Goal: Task Accomplishment & Management: Complete application form

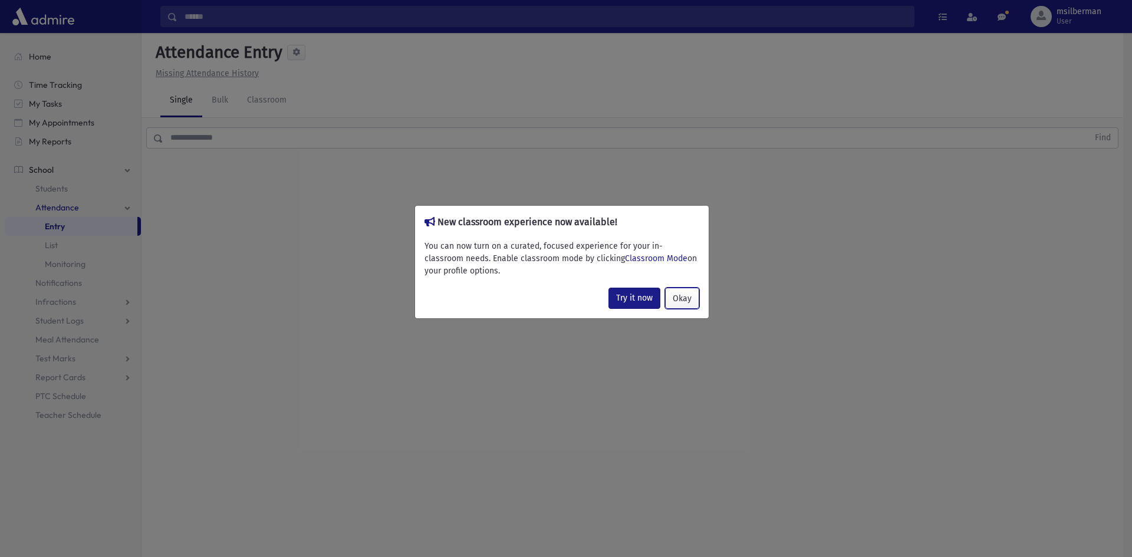
click at [672, 294] on button "Okay" at bounding box center [682, 298] width 34 height 21
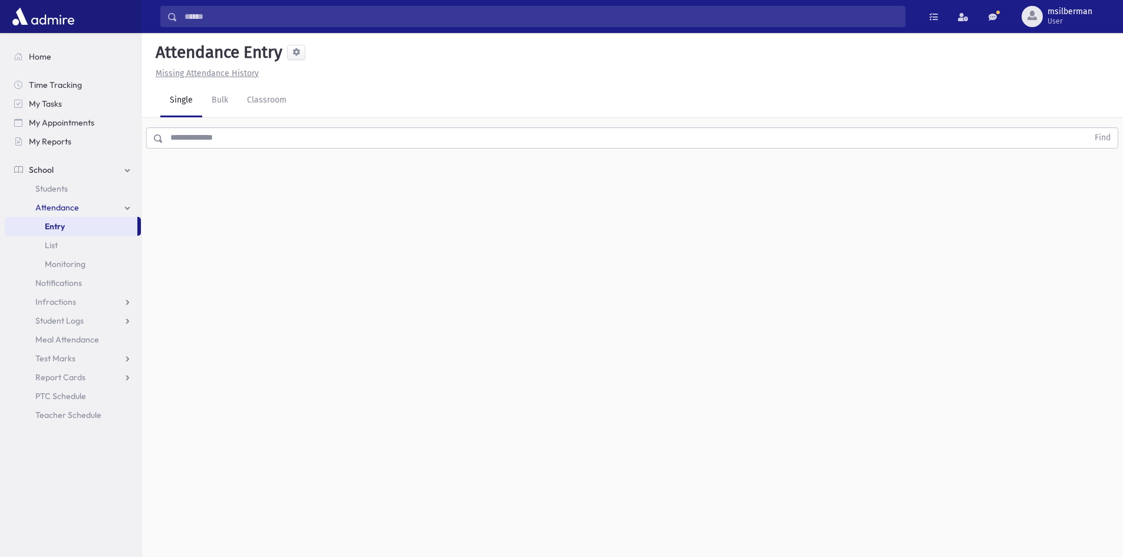
click at [125, 202] on link "Attendance" at bounding box center [73, 207] width 136 height 19
click at [121, 212] on link "Attendance" at bounding box center [73, 207] width 136 height 19
click at [118, 233] on link "Entry" at bounding box center [71, 226] width 133 height 19
click at [272, 99] on link "Classroom" at bounding box center [267, 100] width 58 height 33
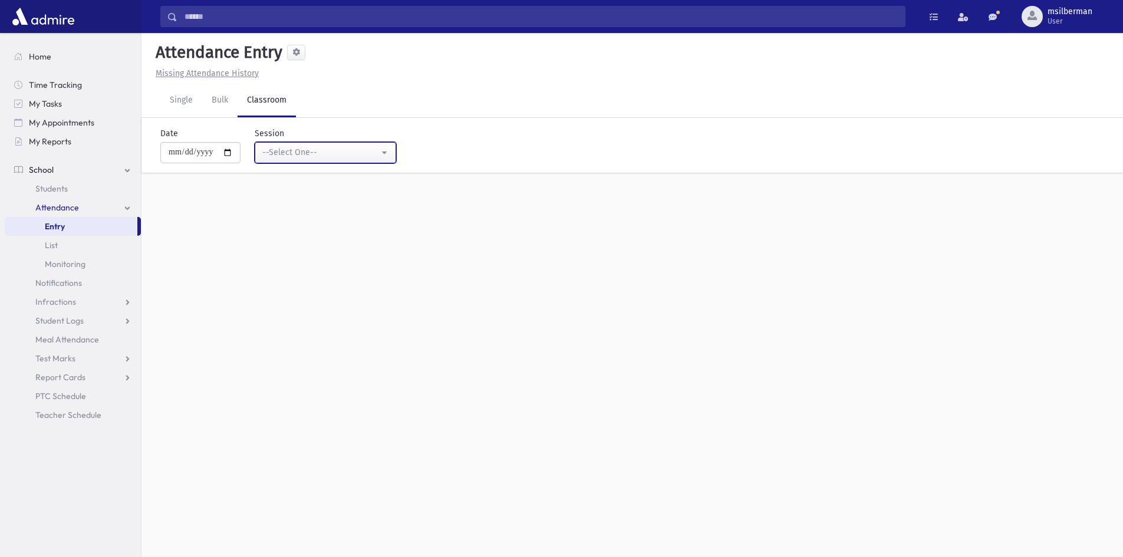
click at [358, 147] on div "--Select One--" at bounding box center [320, 152] width 117 height 12
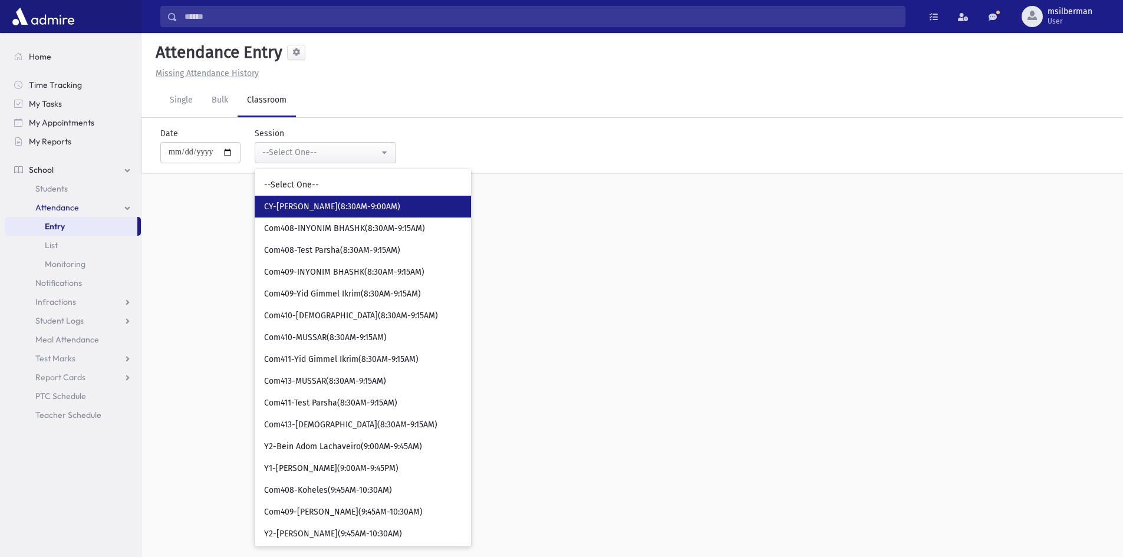
click at [364, 203] on span "CY-[PERSON_NAME](8:30AM-9:00AM)" at bounding box center [332, 207] width 136 height 12
select select "****"
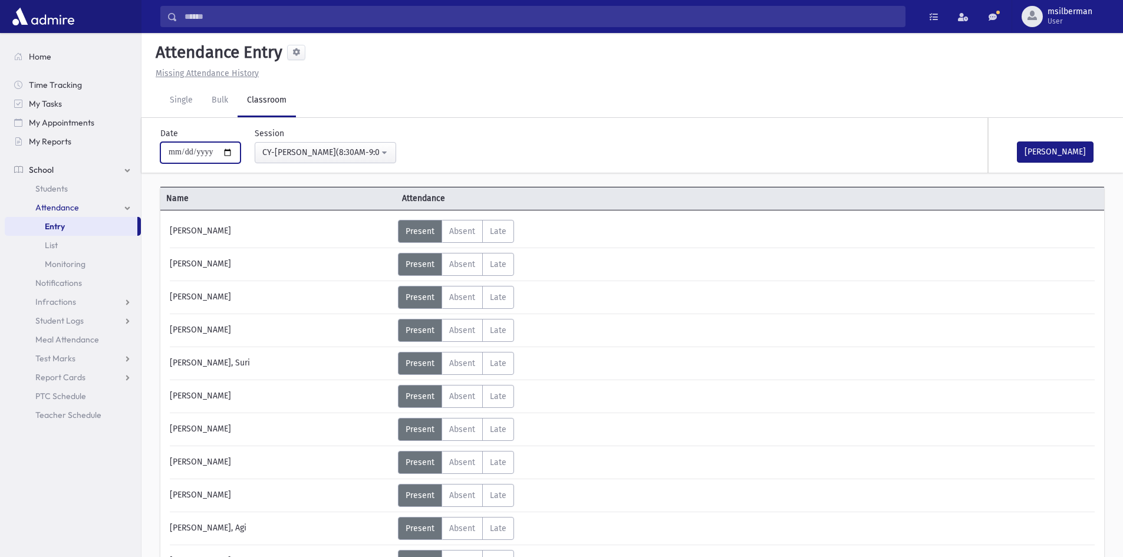
click at [191, 154] on input "**********" at bounding box center [200, 152] width 80 height 21
click at [190, 153] on input "**********" at bounding box center [200, 152] width 80 height 21
click at [189, 151] on input "**********" at bounding box center [200, 152] width 80 height 21
type input "**********"
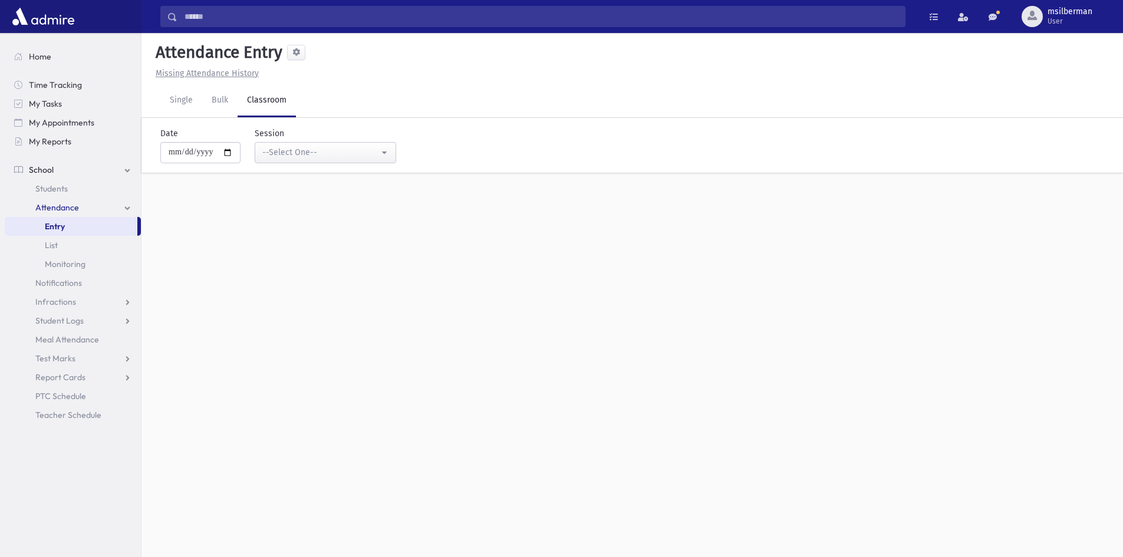
click at [229, 225] on div "**********" at bounding box center [631, 295] width 981 height 524
click at [379, 153] on div "--Select One--" at bounding box center [320, 152] width 117 height 12
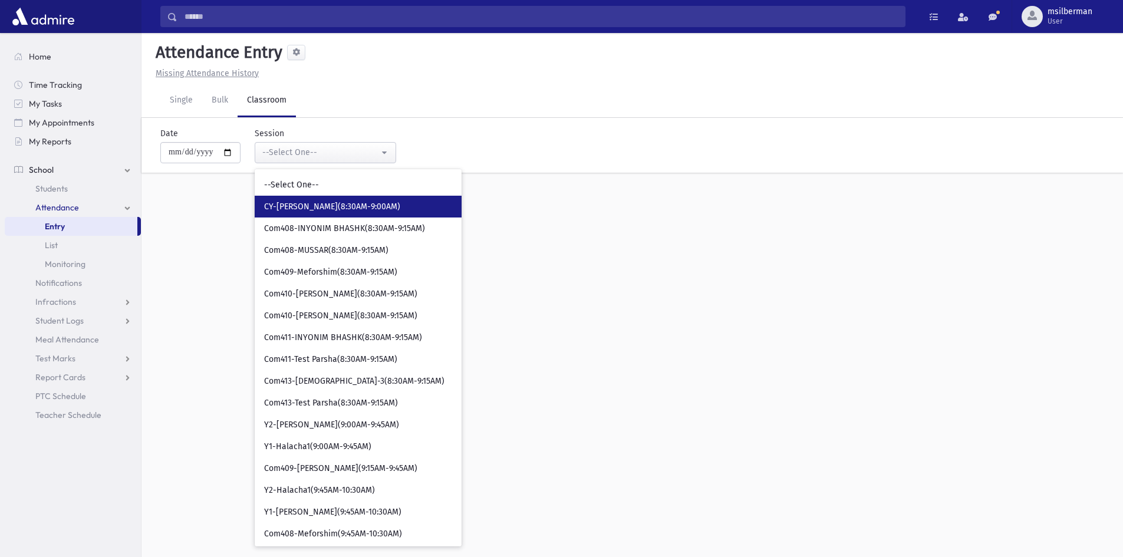
click at [375, 197] on link "CY-[PERSON_NAME](8:30AM-9:00AM)" at bounding box center [358, 207] width 207 height 22
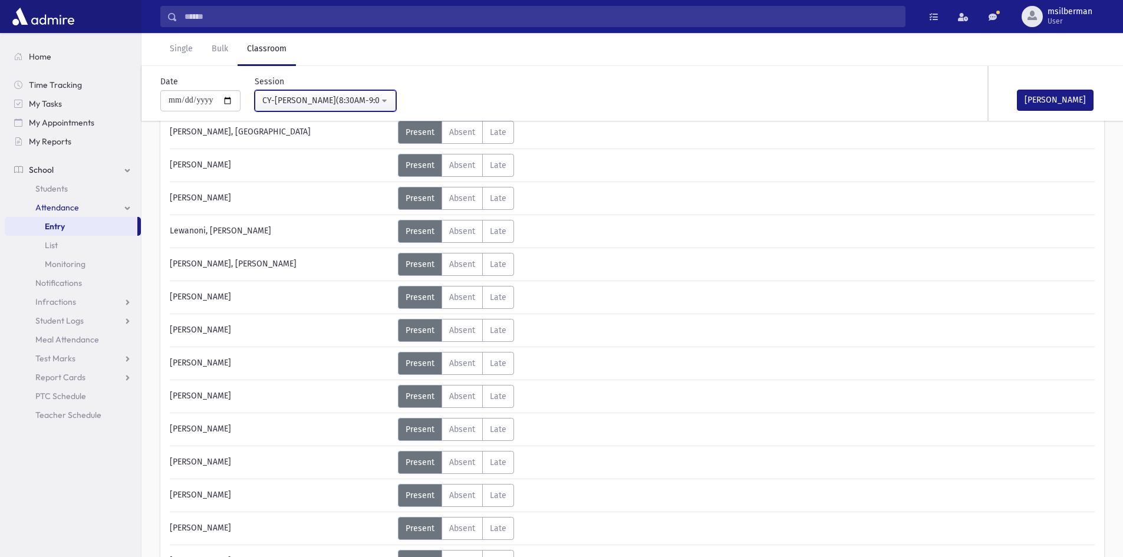
scroll to position [1591, 0]
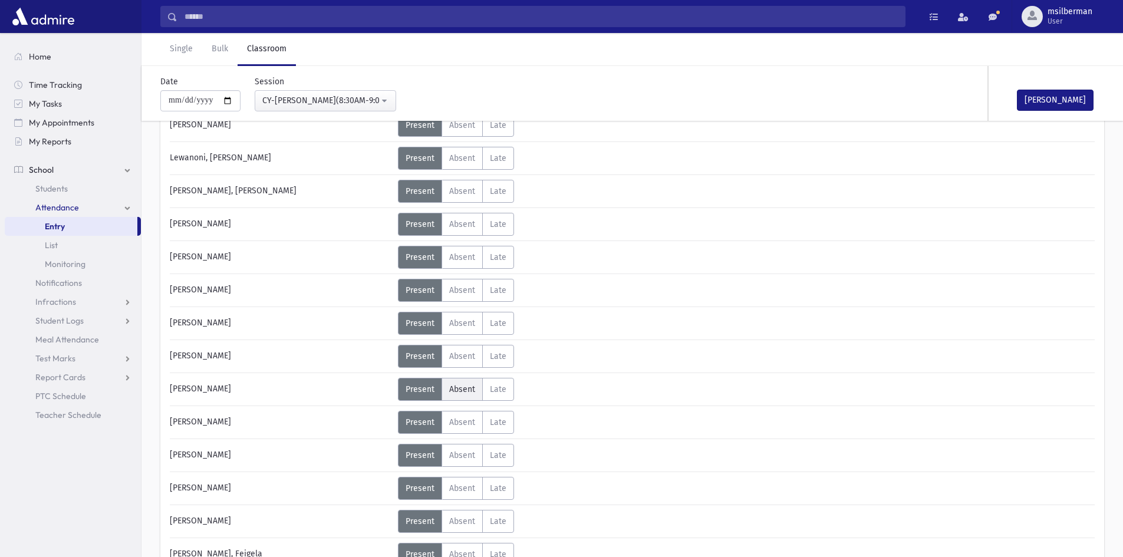
click at [465, 383] on label "Absent A" at bounding box center [461, 389] width 41 height 23
click at [302, 98] on div "CY-[PERSON_NAME](8:30AM-9:00AM)" at bounding box center [320, 100] width 117 height 12
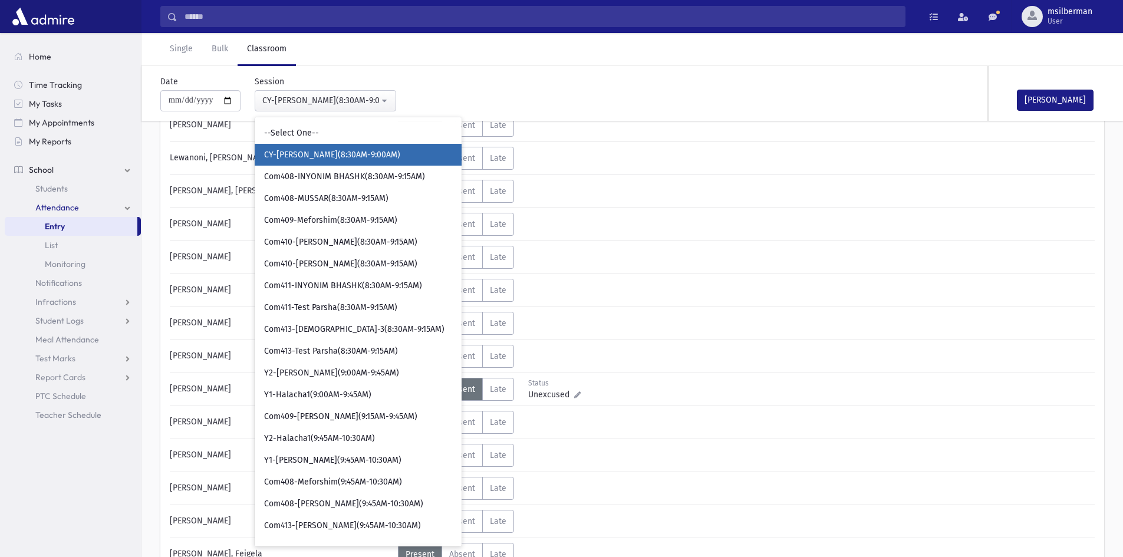
click at [607, 280] on div "Status Unexcused Admin: Present P Absent A L" at bounding box center [745, 290] width 694 height 23
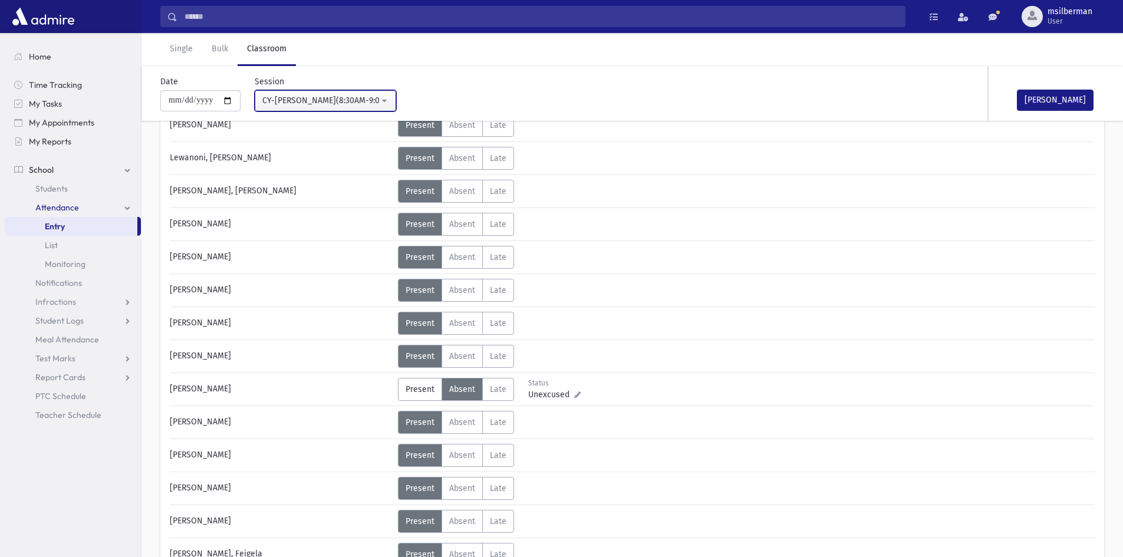
click at [352, 94] on div "CY-[PERSON_NAME](8:30AM-9:00AM)" at bounding box center [320, 100] width 117 height 12
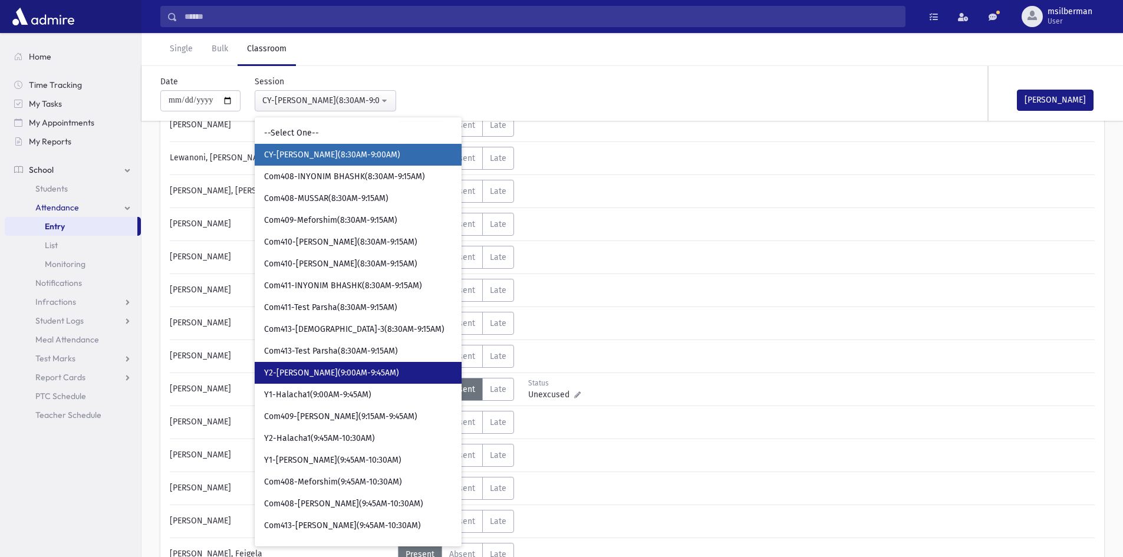
click at [348, 364] on link "Y2-[PERSON_NAME](9:00AM-9:45AM)" at bounding box center [358, 373] width 207 height 22
select select "****"
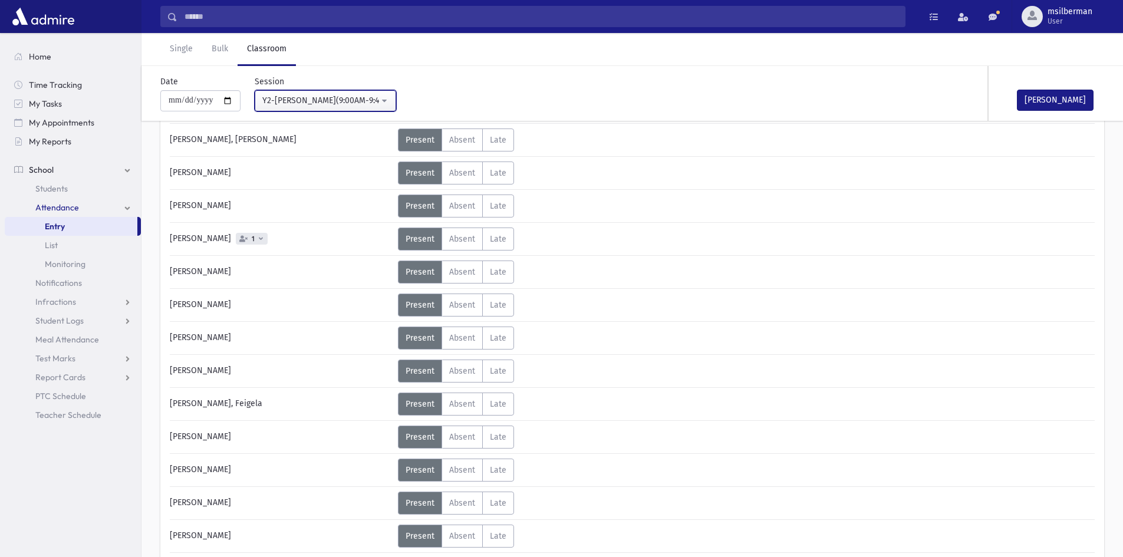
scroll to position [882, 0]
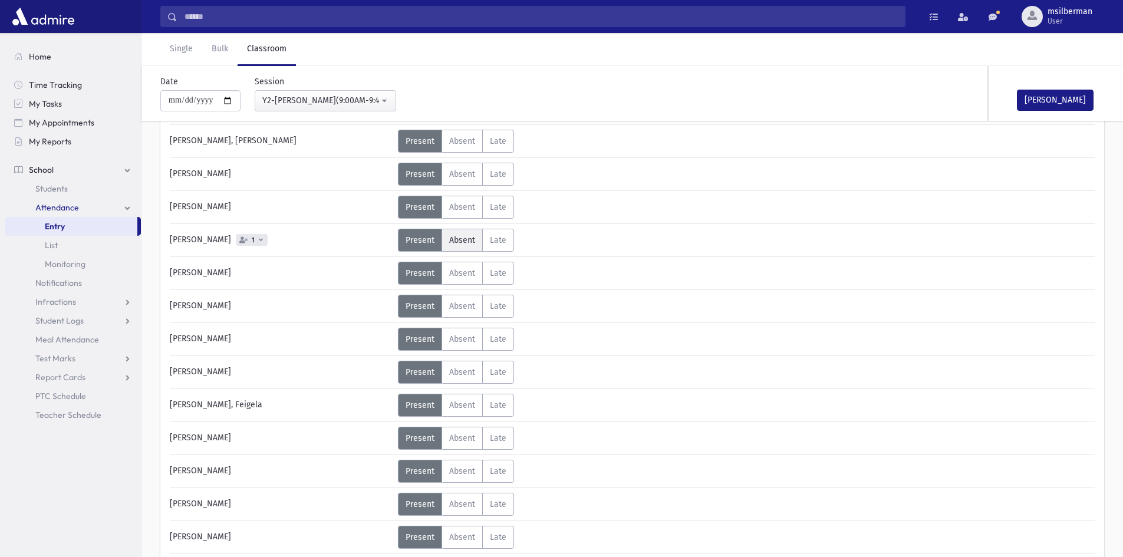
click at [459, 238] on span "Absent" at bounding box center [462, 240] width 26 height 10
click at [1063, 96] on button "[PERSON_NAME]" at bounding box center [1055, 100] width 77 height 21
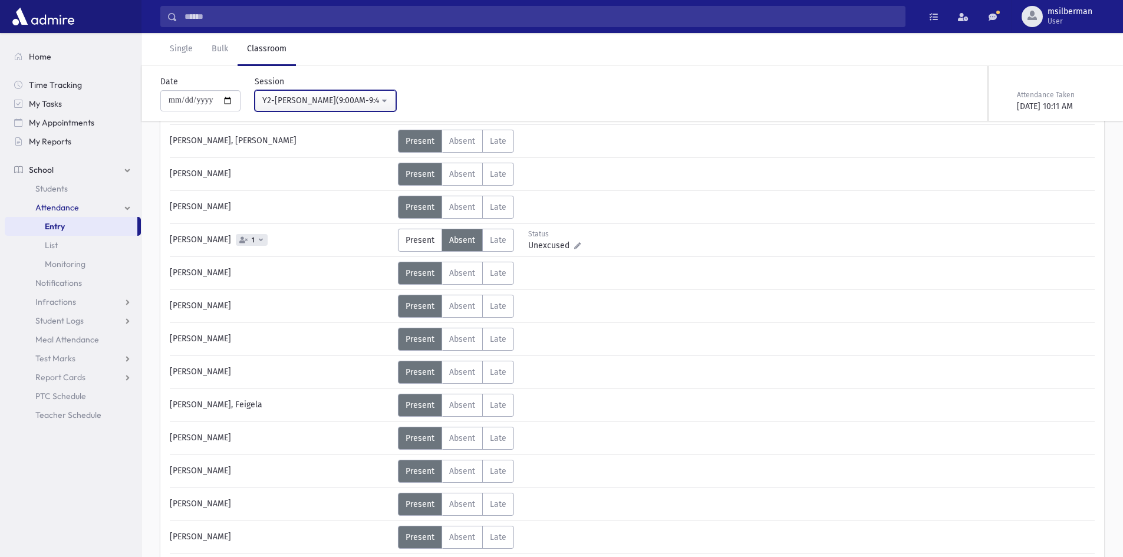
click at [347, 102] on div "Y2-[PERSON_NAME](9:00AM-9:45AM)" at bounding box center [320, 100] width 117 height 12
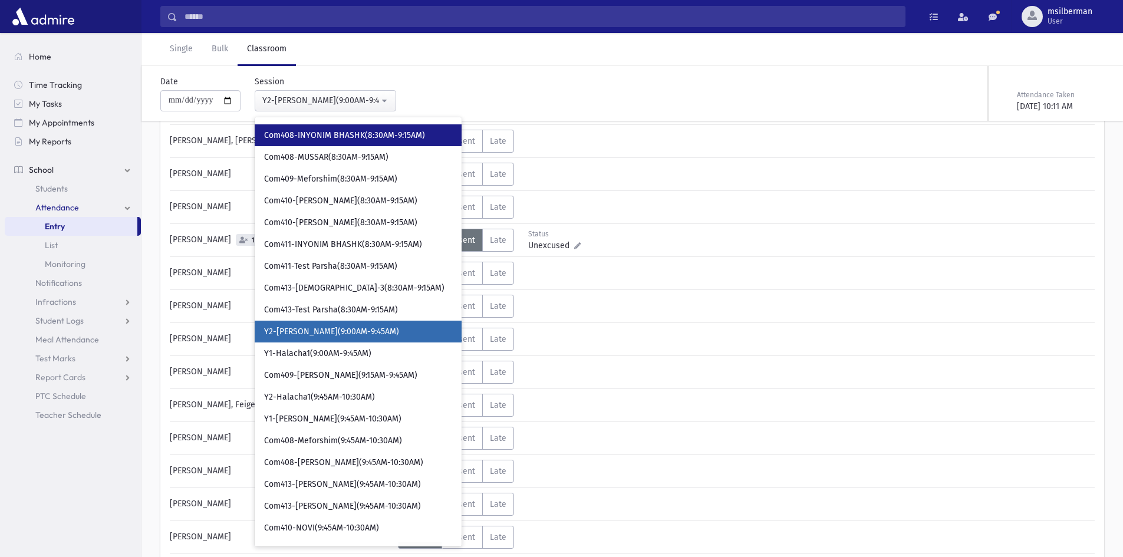
scroll to position [0, 0]
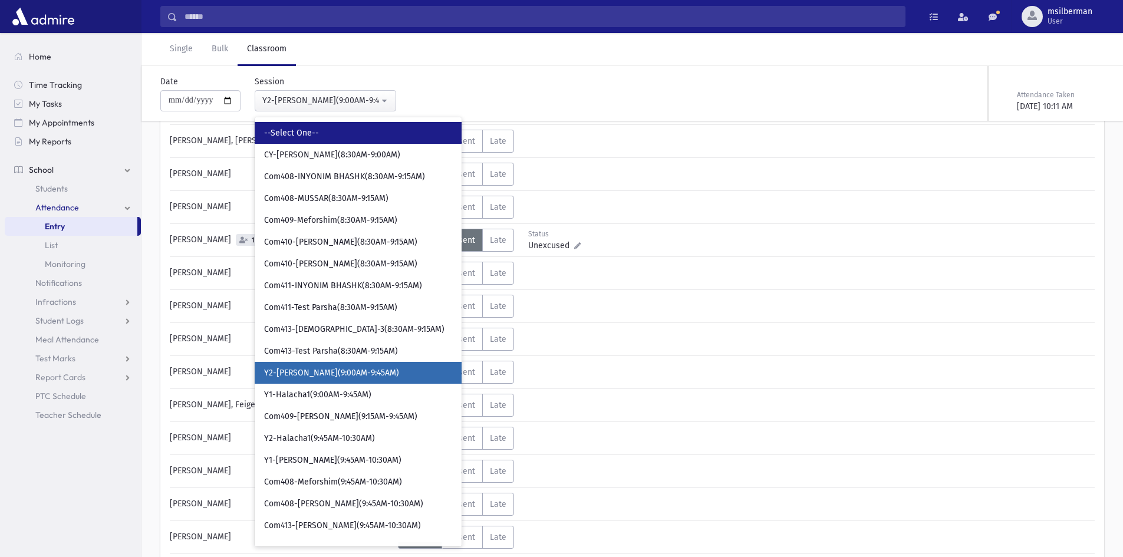
click at [345, 140] on link "--Select One--" at bounding box center [358, 133] width 207 height 22
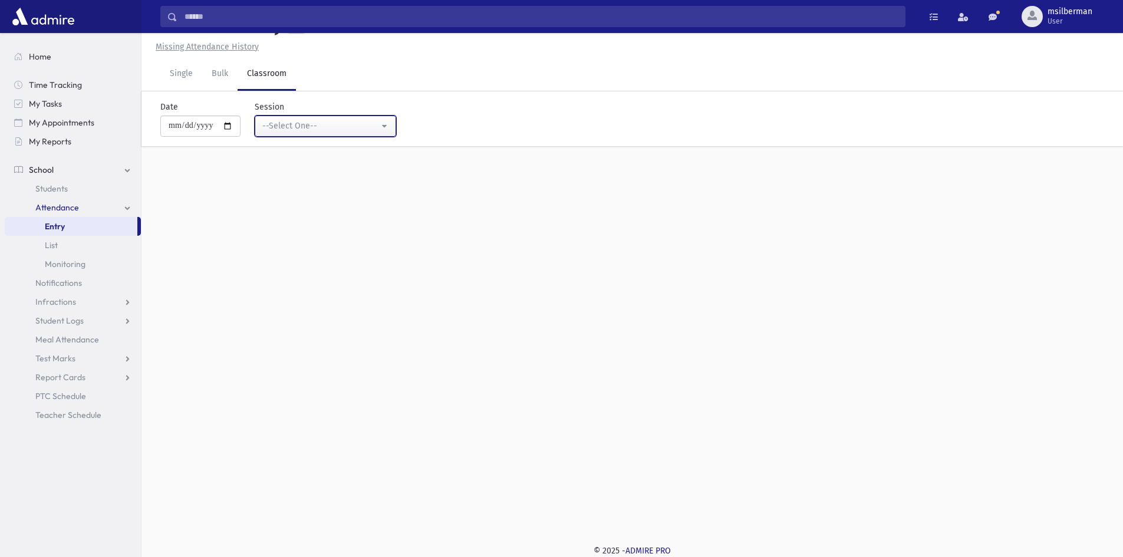
click at [345, 128] on div "--Select One--" at bounding box center [320, 126] width 117 height 12
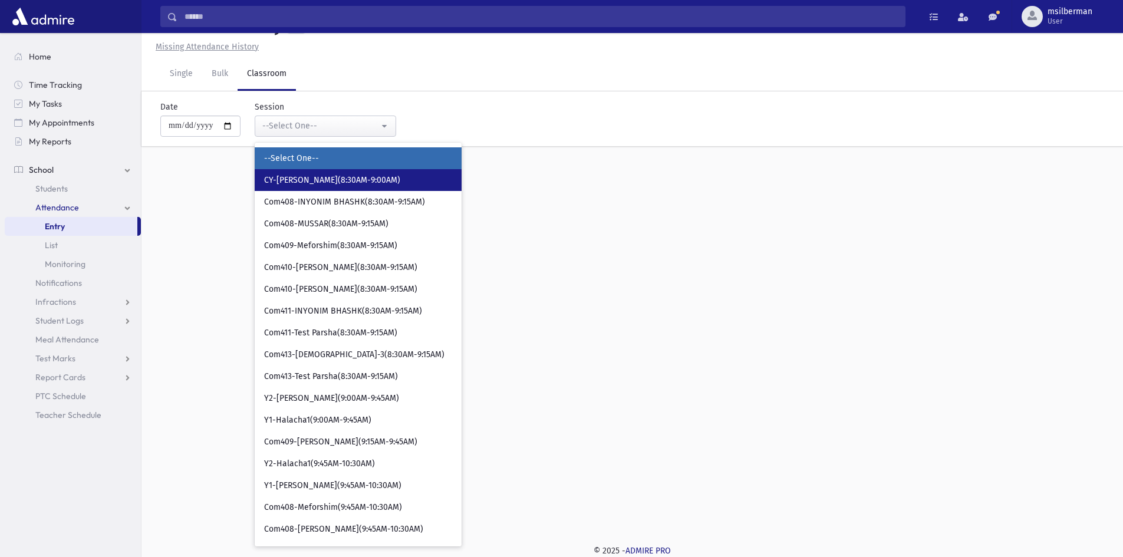
click at [341, 182] on span "CY-[PERSON_NAME](8:30AM-9:00AM)" at bounding box center [332, 180] width 136 height 12
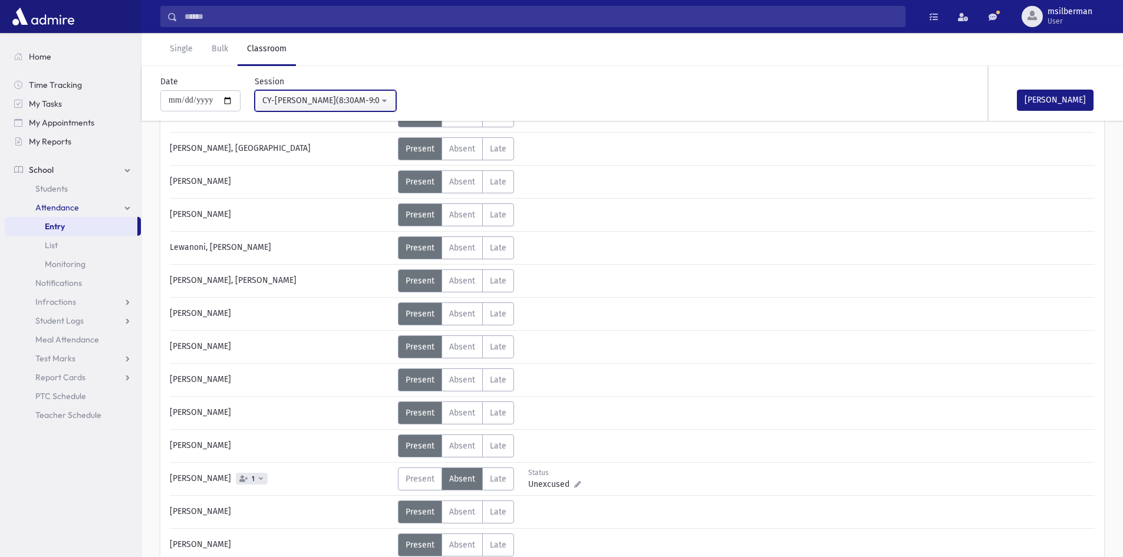
scroll to position [1559, 0]
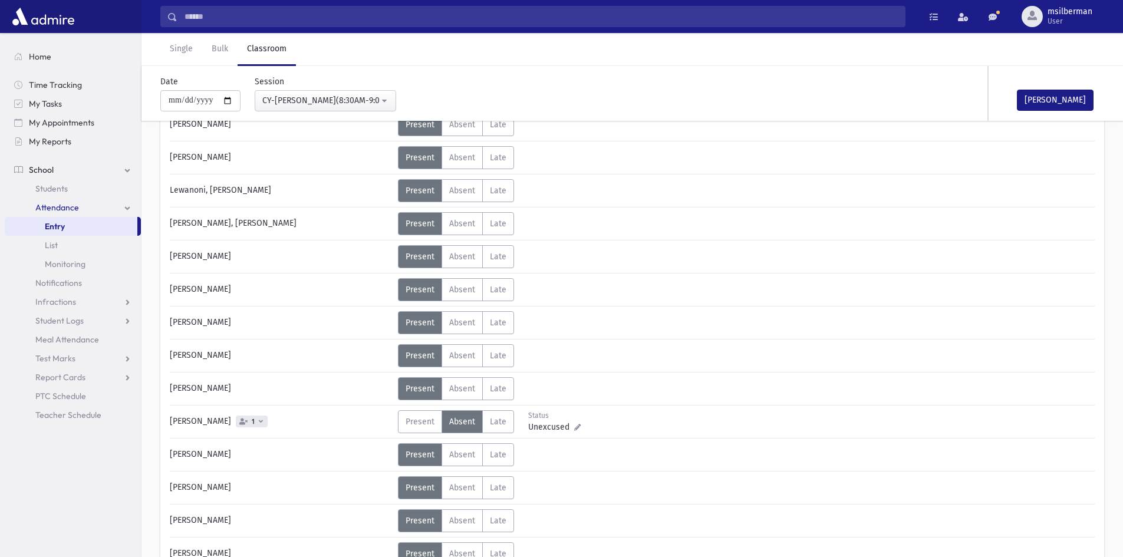
click at [1062, 83] on div "[PERSON_NAME]" at bounding box center [1047, 93] width 118 height 55
click at [1063, 93] on button "[PERSON_NAME]" at bounding box center [1055, 100] width 77 height 21
click at [300, 98] on div "CY-[PERSON_NAME](8:30AM-9:00AM)" at bounding box center [320, 100] width 117 height 12
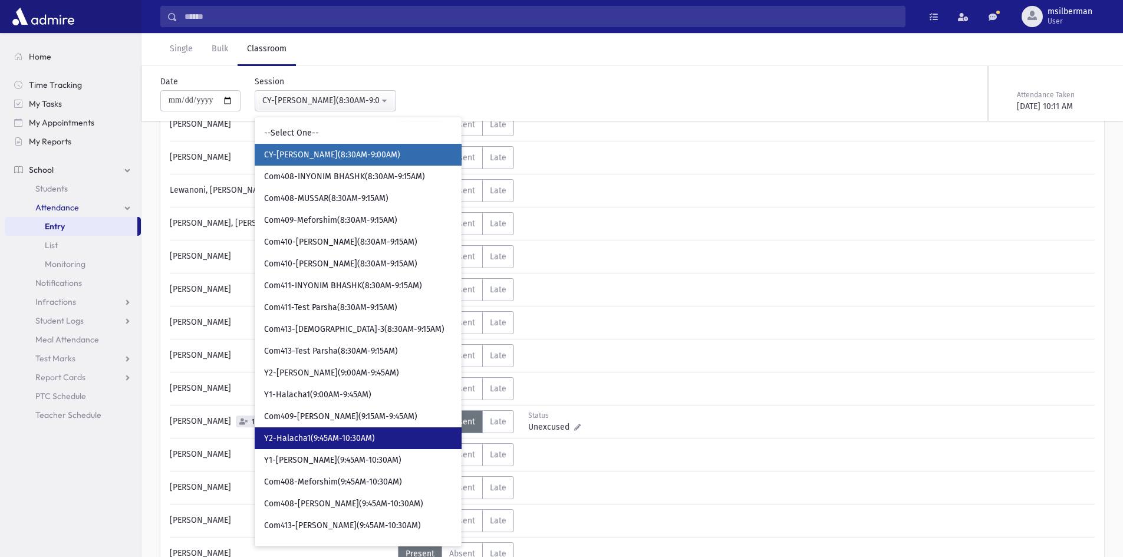
click at [316, 440] on span "Y2-Halacha1(9:45AM-10:30AM)" at bounding box center [319, 439] width 111 height 12
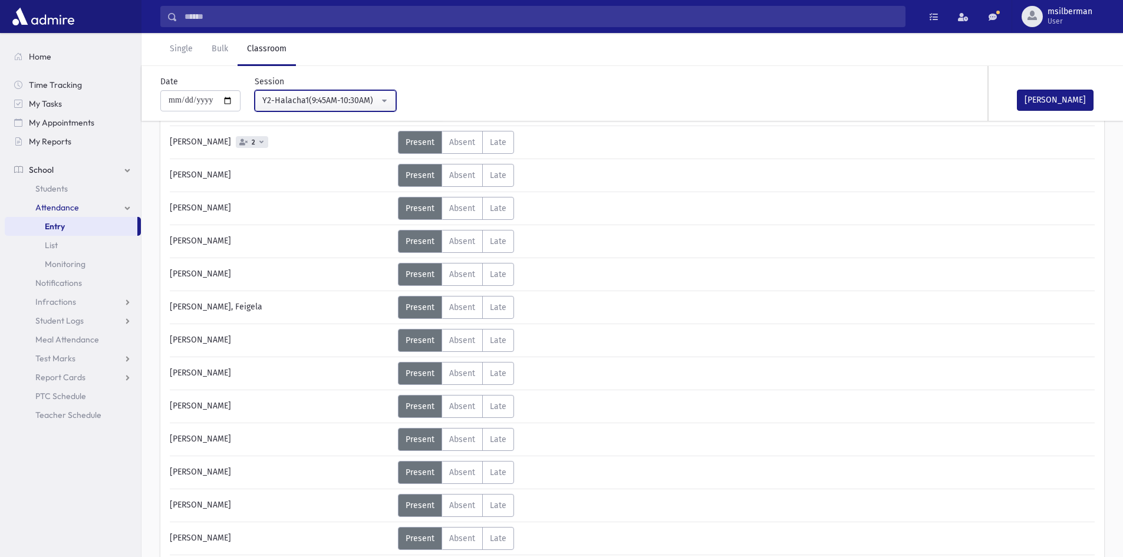
scroll to position [967, 0]
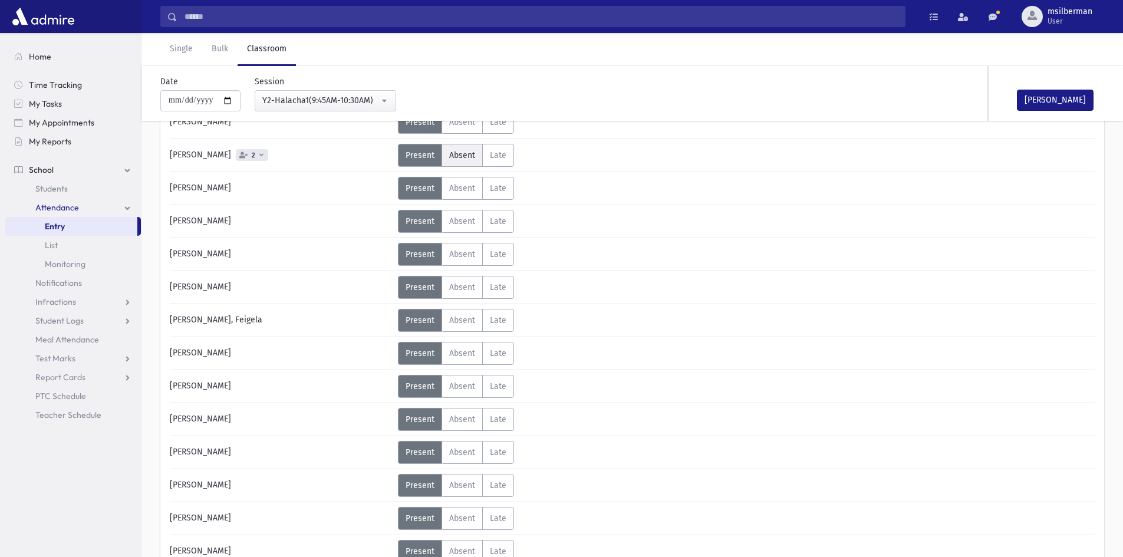
click at [452, 154] on span "Absent" at bounding box center [462, 155] width 26 height 10
click at [1076, 92] on button "[PERSON_NAME]" at bounding box center [1055, 100] width 77 height 21
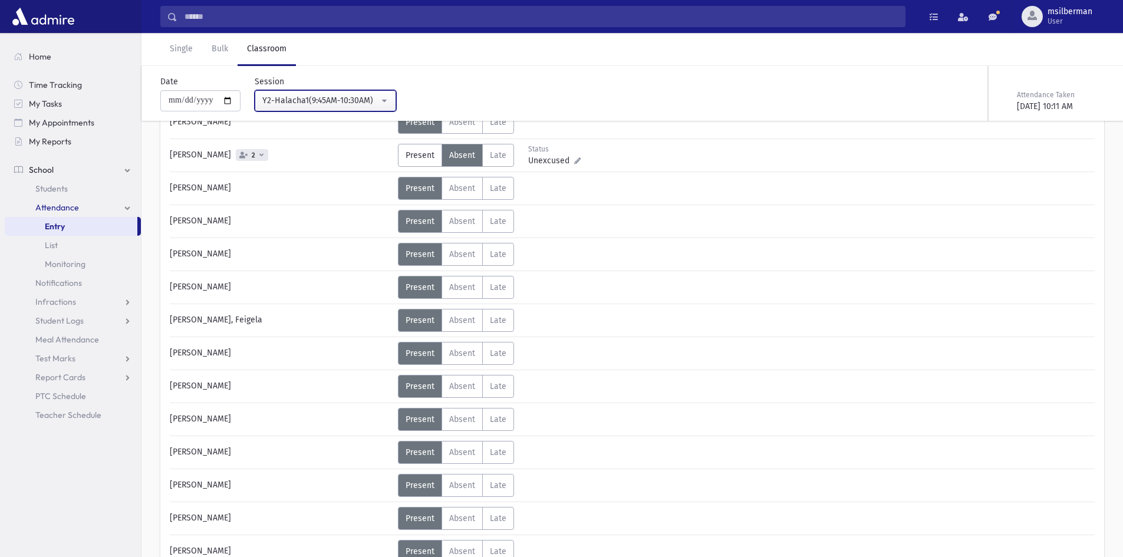
click at [370, 98] on div "Y2-Halacha1(9:45AM-10:30AM)" at bounding box center [320, 100] width 117 height 12
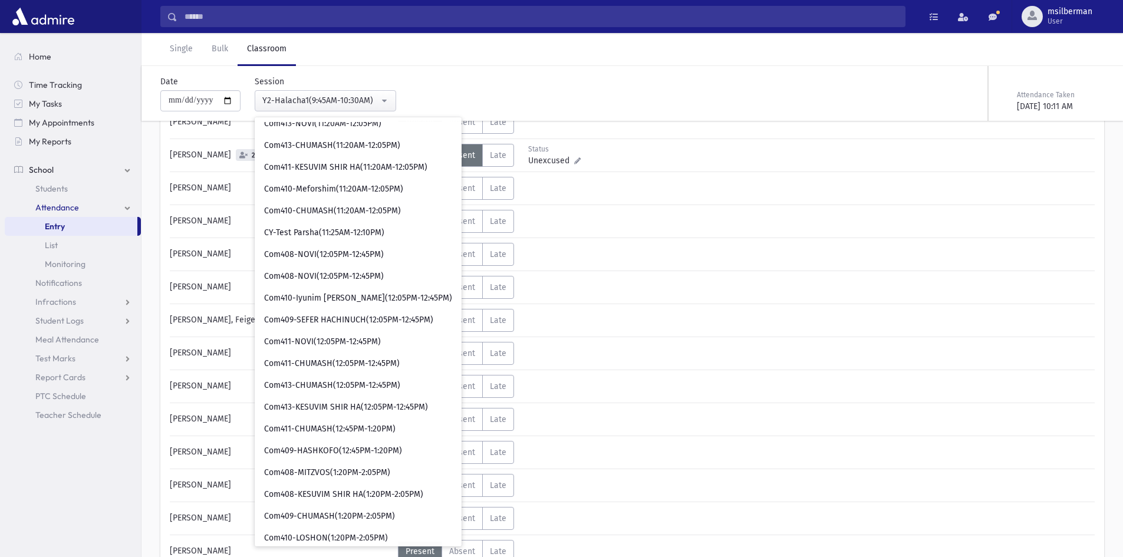
scroll to position [932, 0]
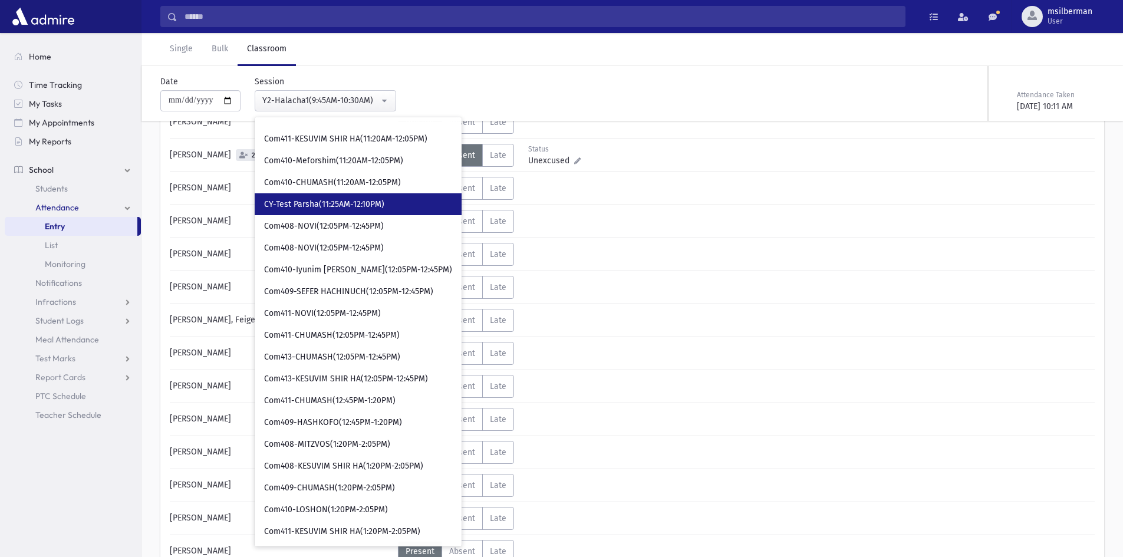
click at [347, 207] on span "CY-Test Parsha(11:25AM-12:10PM)" at bounding box center [324, 205] width 120 height 12
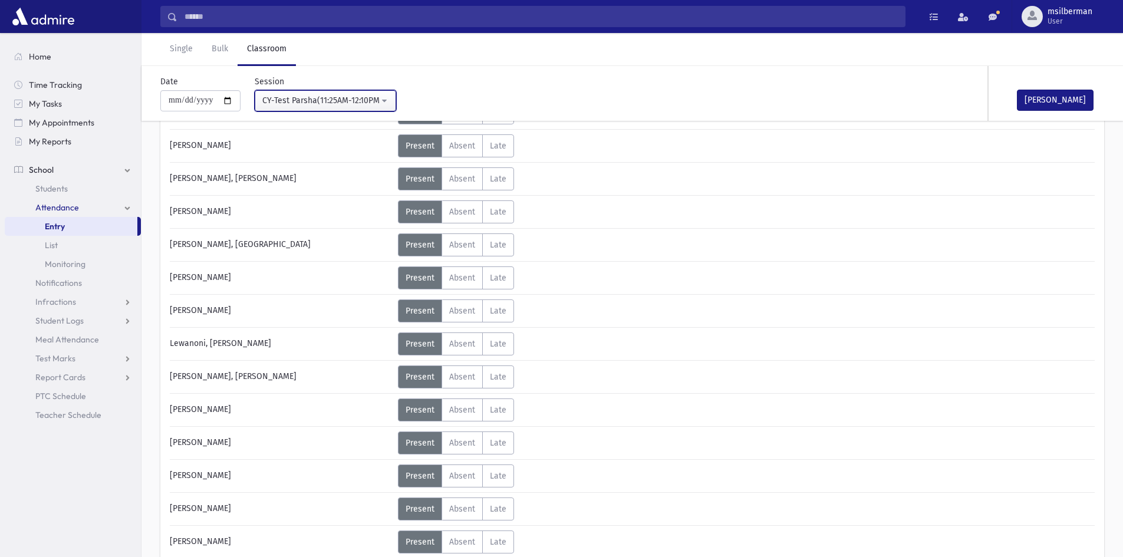
scroll to position [1556, 0]
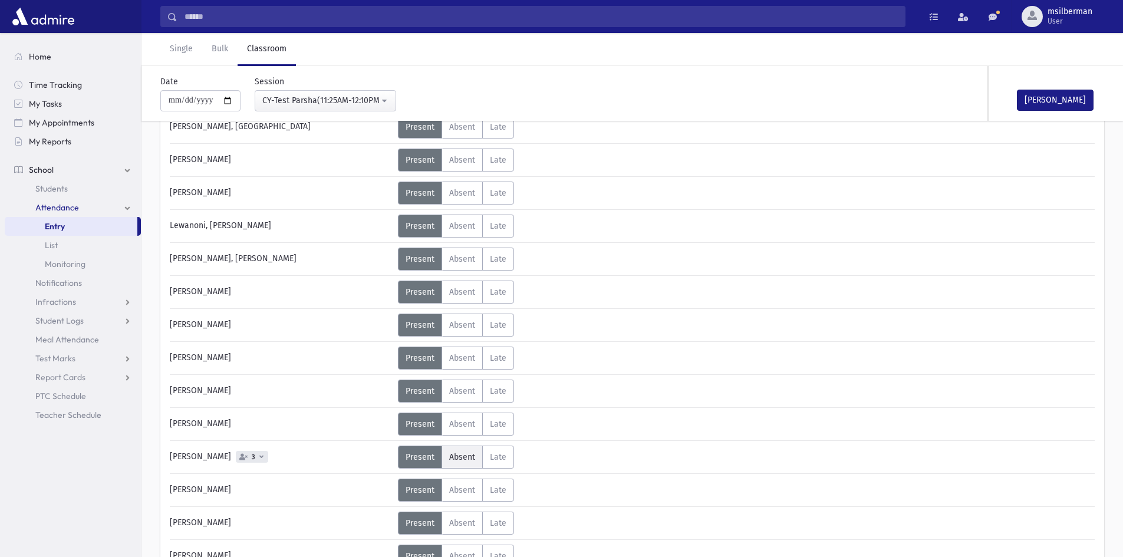
click at [460, 449] on label "Absent A" at bounding box center [461, 457] width 41 height 23
click at [1049, 83] on div "[PERSON_NAME]" at bounding box center [1047, 93] width 118 height 55
click at [1049, 97] on button "[PERSON_NAME]" at bounding box center [1055, 100] width 77 height 21
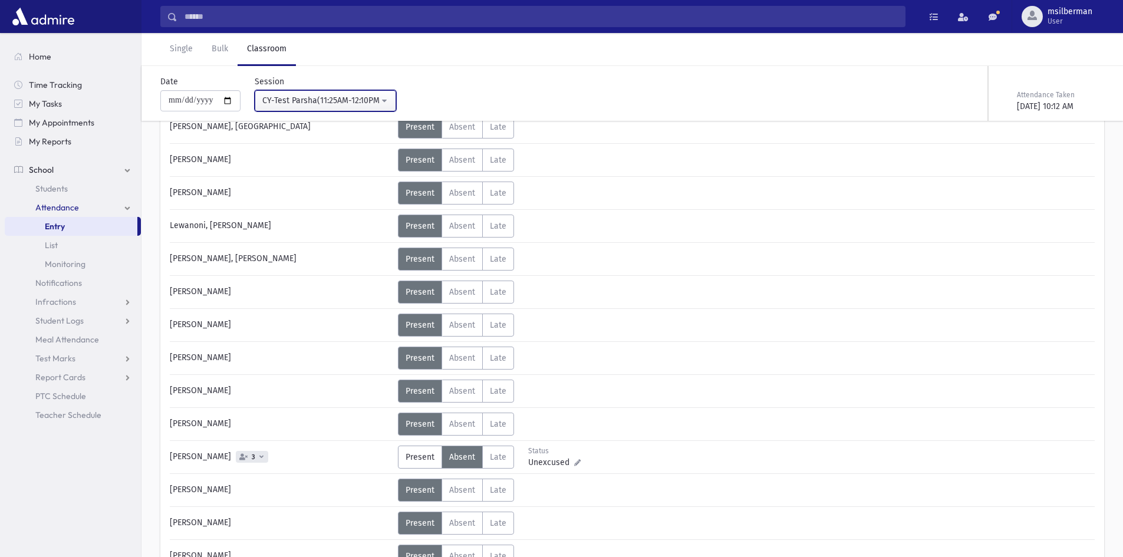
click at [317, 101] on div "CY-Test Parsha(11:25AM-12:10PM)" at bounding box center [320, 100] width 117 height 12
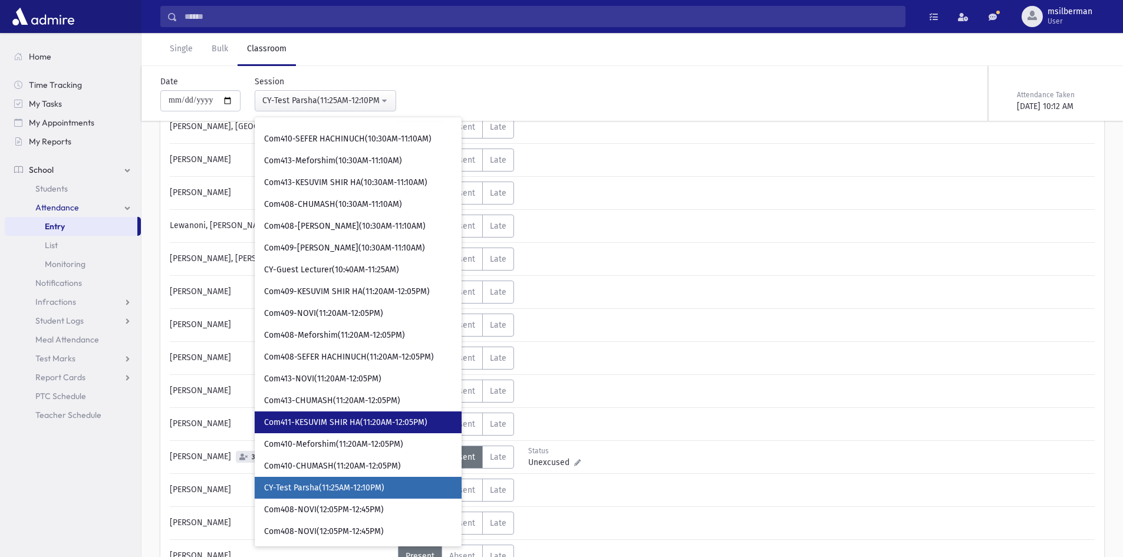
scroll to position [628, 0]
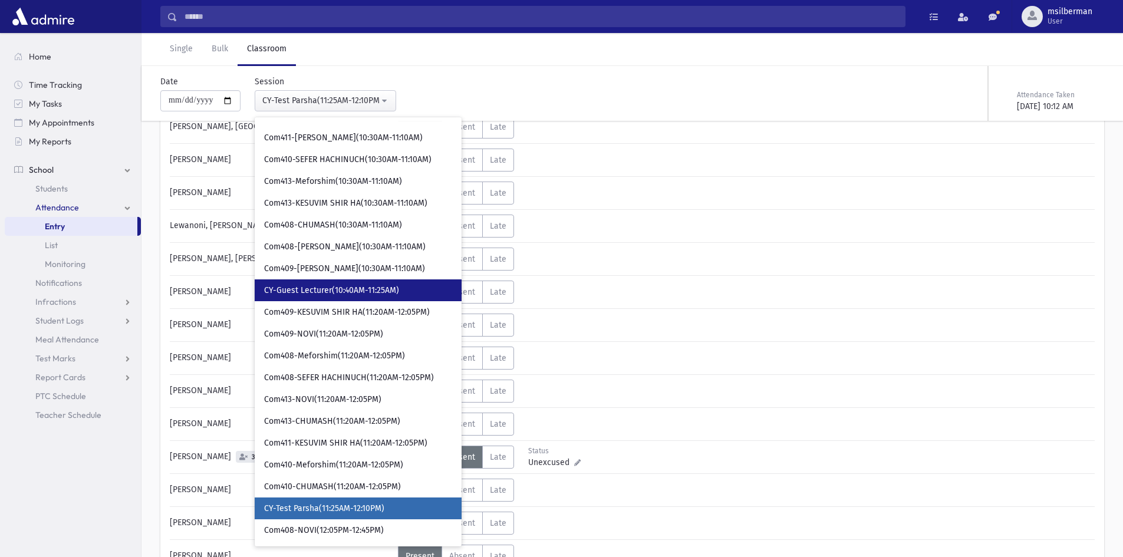
click at [341, 282] on link "CY-Guest Lecturer(10:40AM-11:25AM)" at bounding box center [358, 290] width 207 height 22
select select "****"
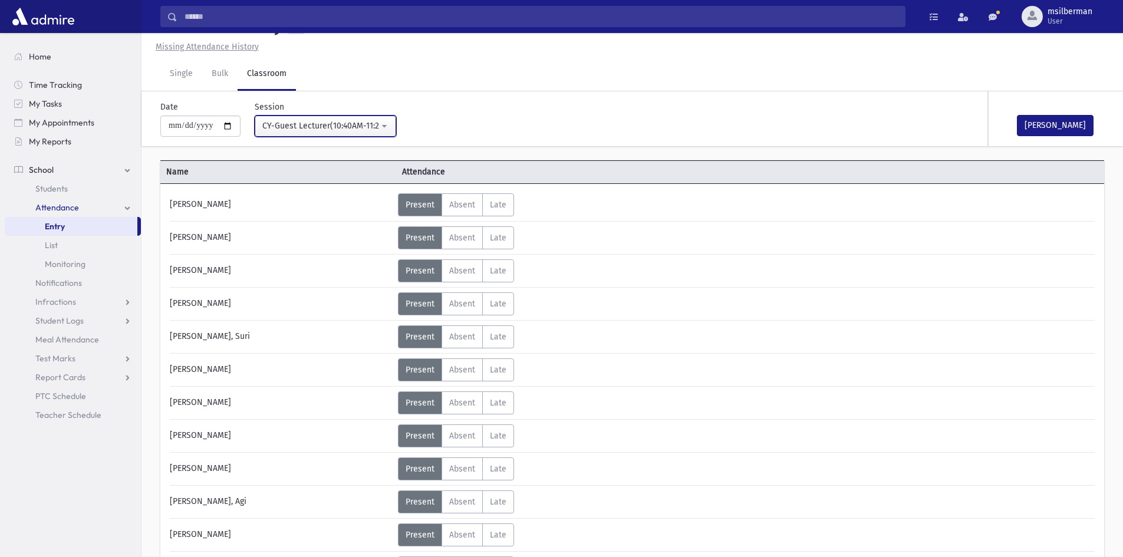
scroll to position [1556, 0]
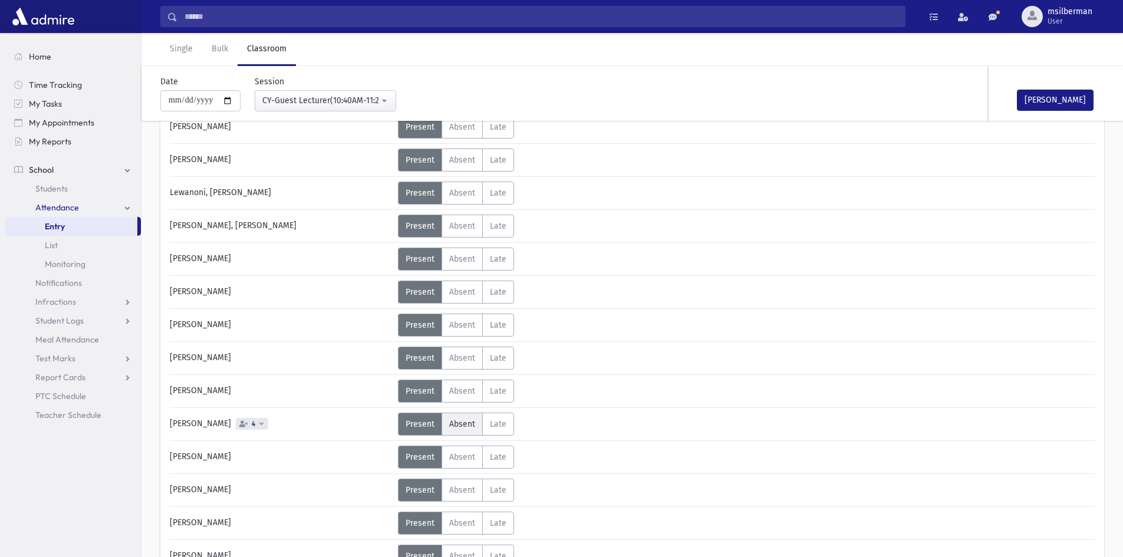
click at [460, 426] on span "Absent" at bounding box center [462, 424] width 26 height 10
click at [1034, 101] on button "[PERSON_NAME]" at bounding box center [1055, 100] width 77 height 21
